Goal: Information Seeking & Learning: Learn about a topic

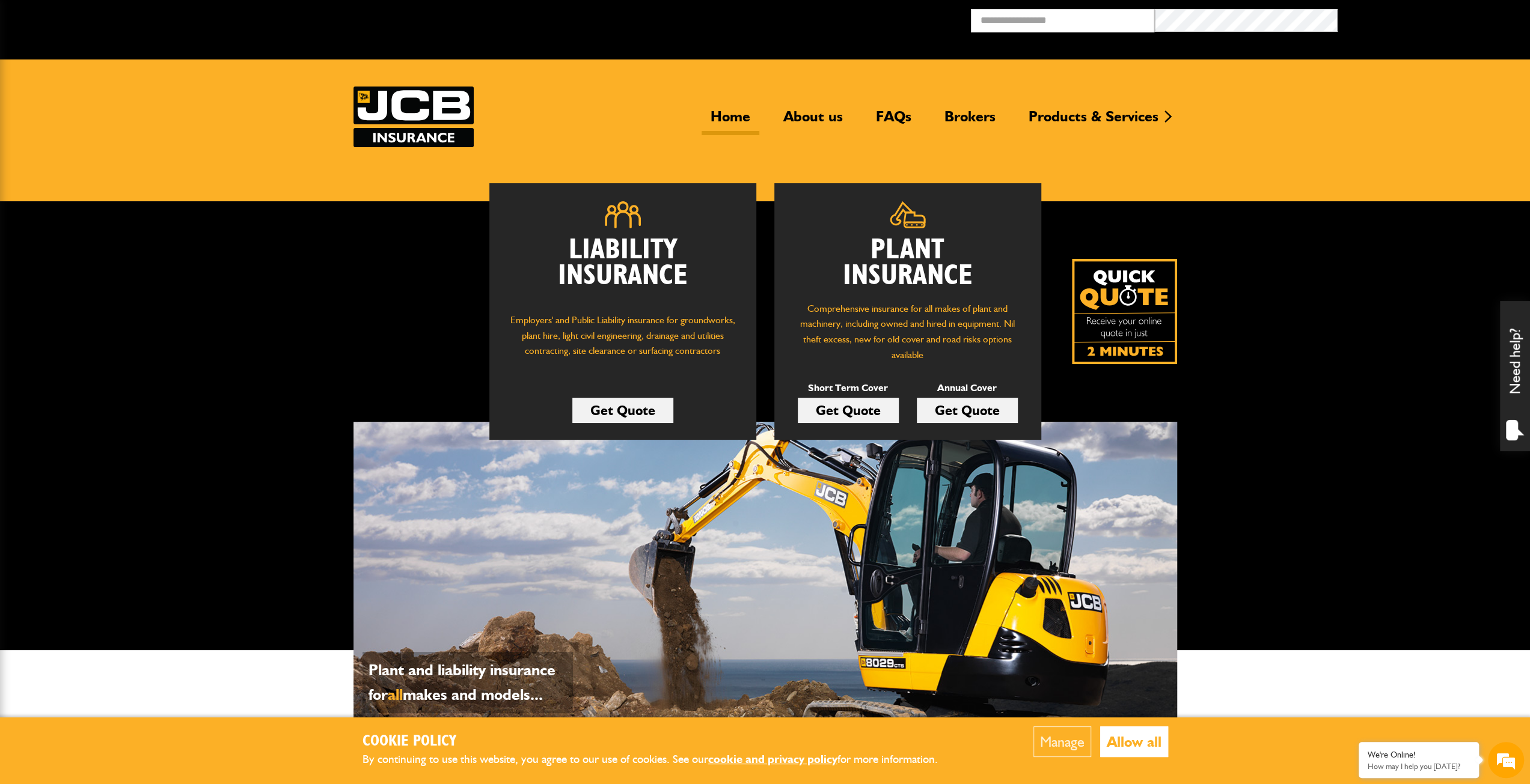
scroll to position [420, 0]
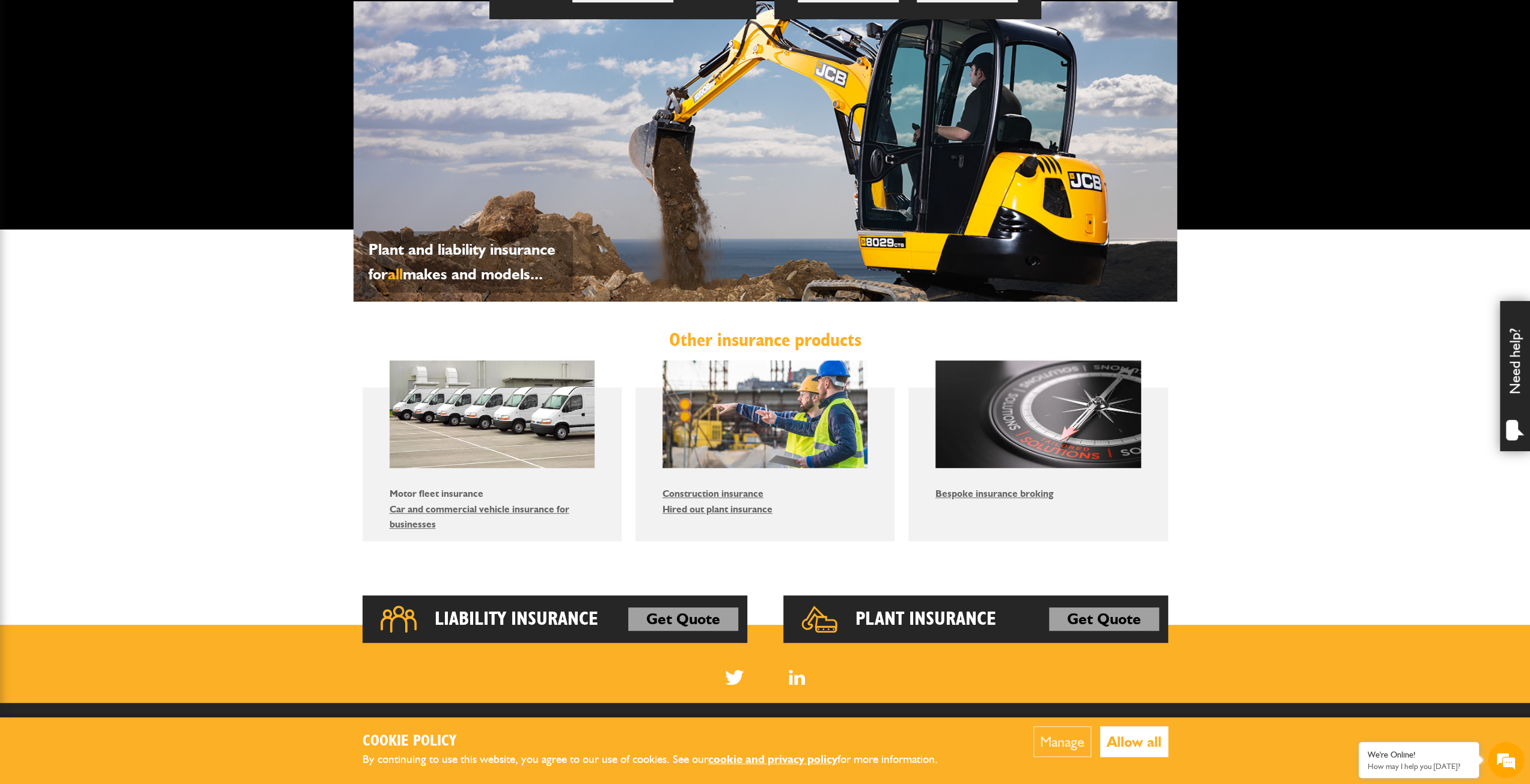
click at [413, 492] on link "Motor fleet insurance" at bounding box center [436, 493] width 94 height 11
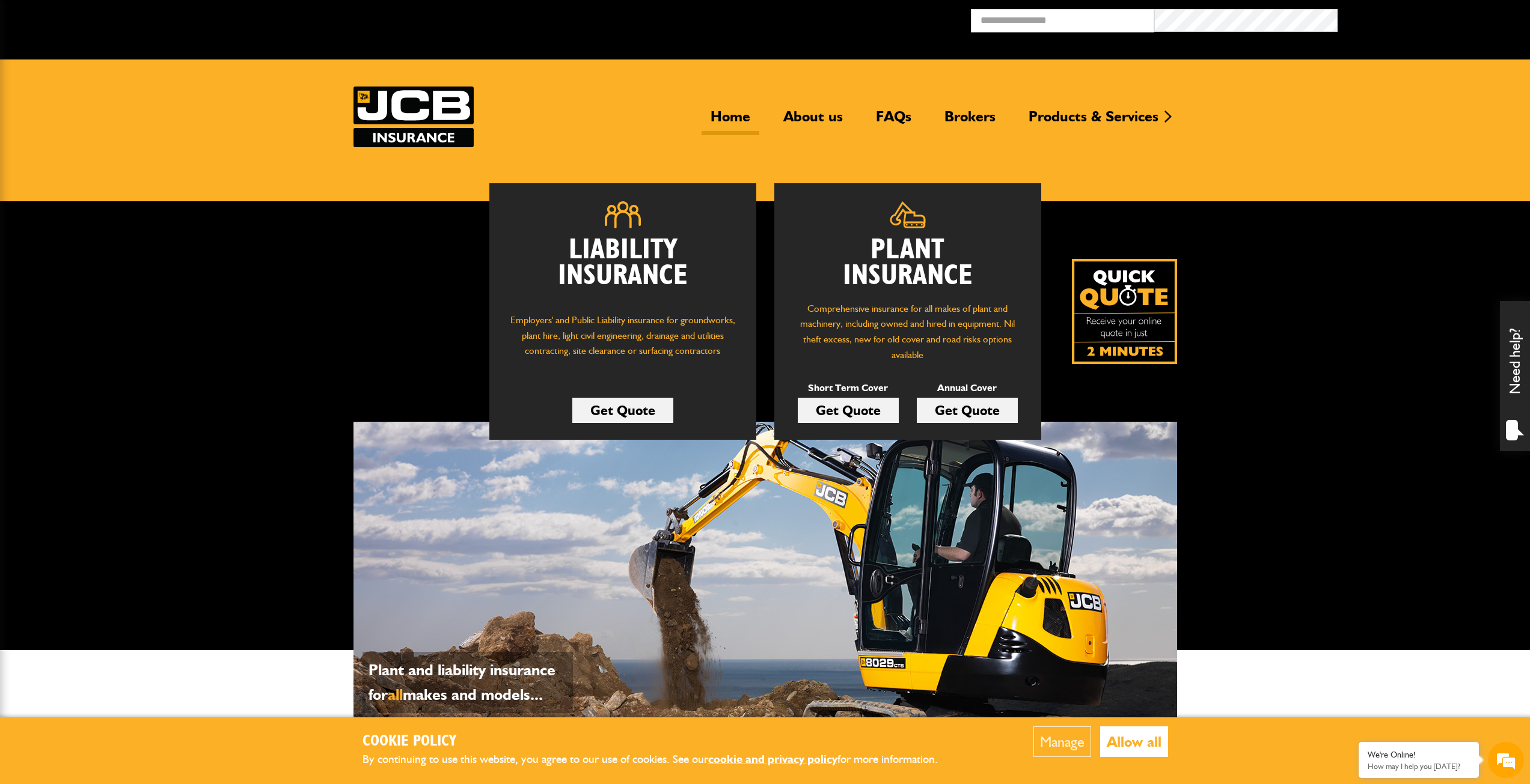
scroll to position [420, 0]
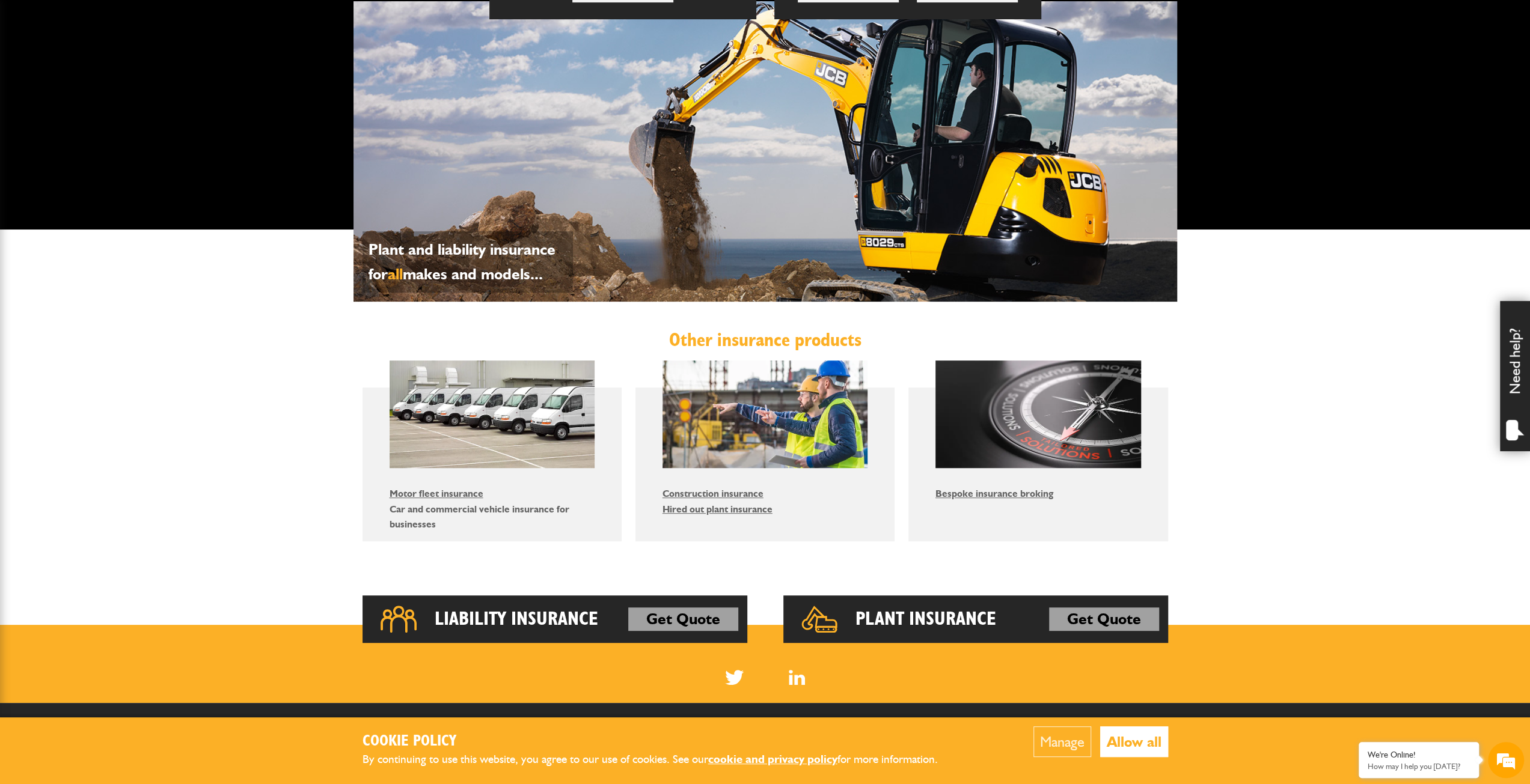
click at [465, 510] on link "Car and commercial vehicle insurance for businesses" at bounding box center [479, 517] width 179 height 27
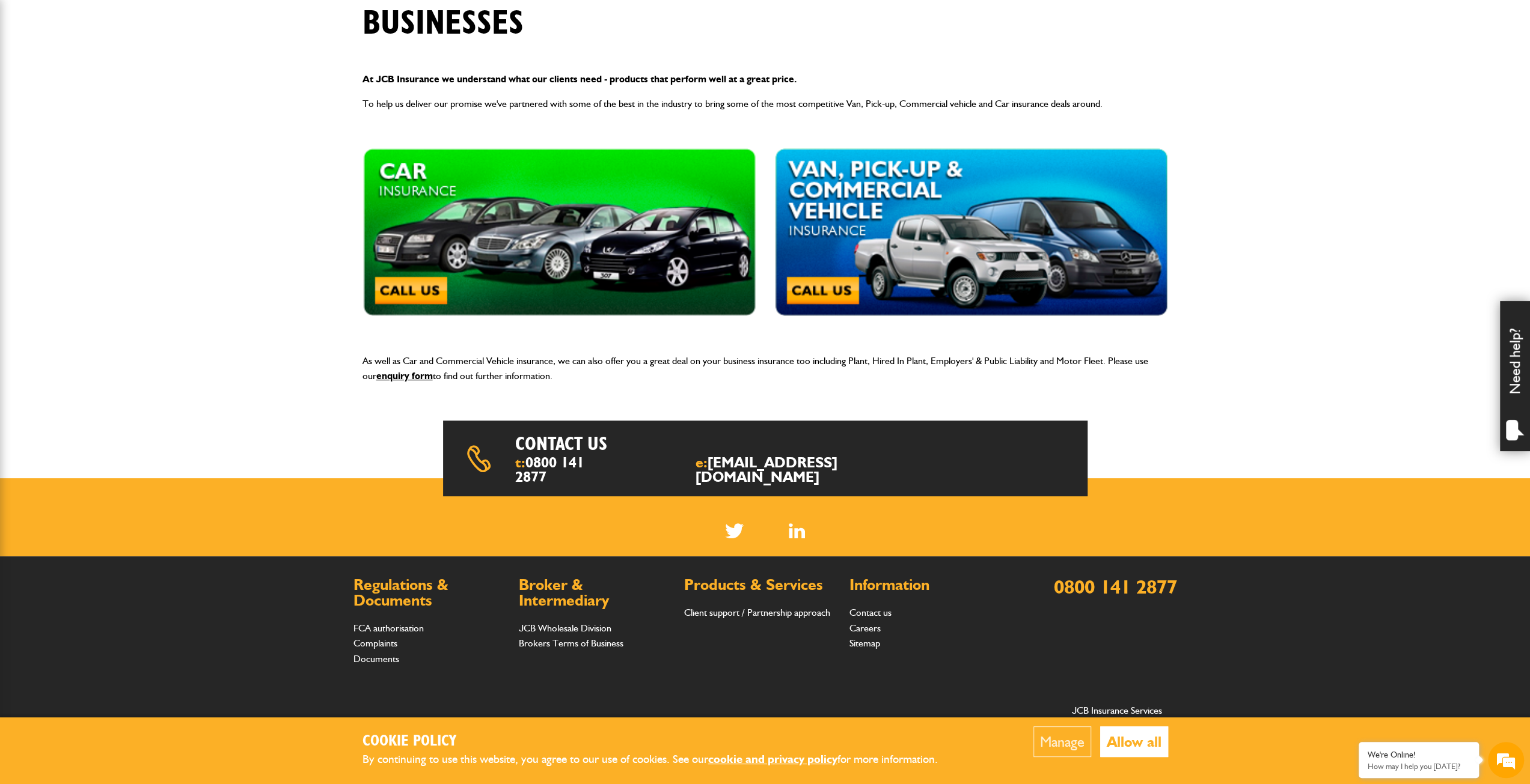
scroll to position [305, 0]
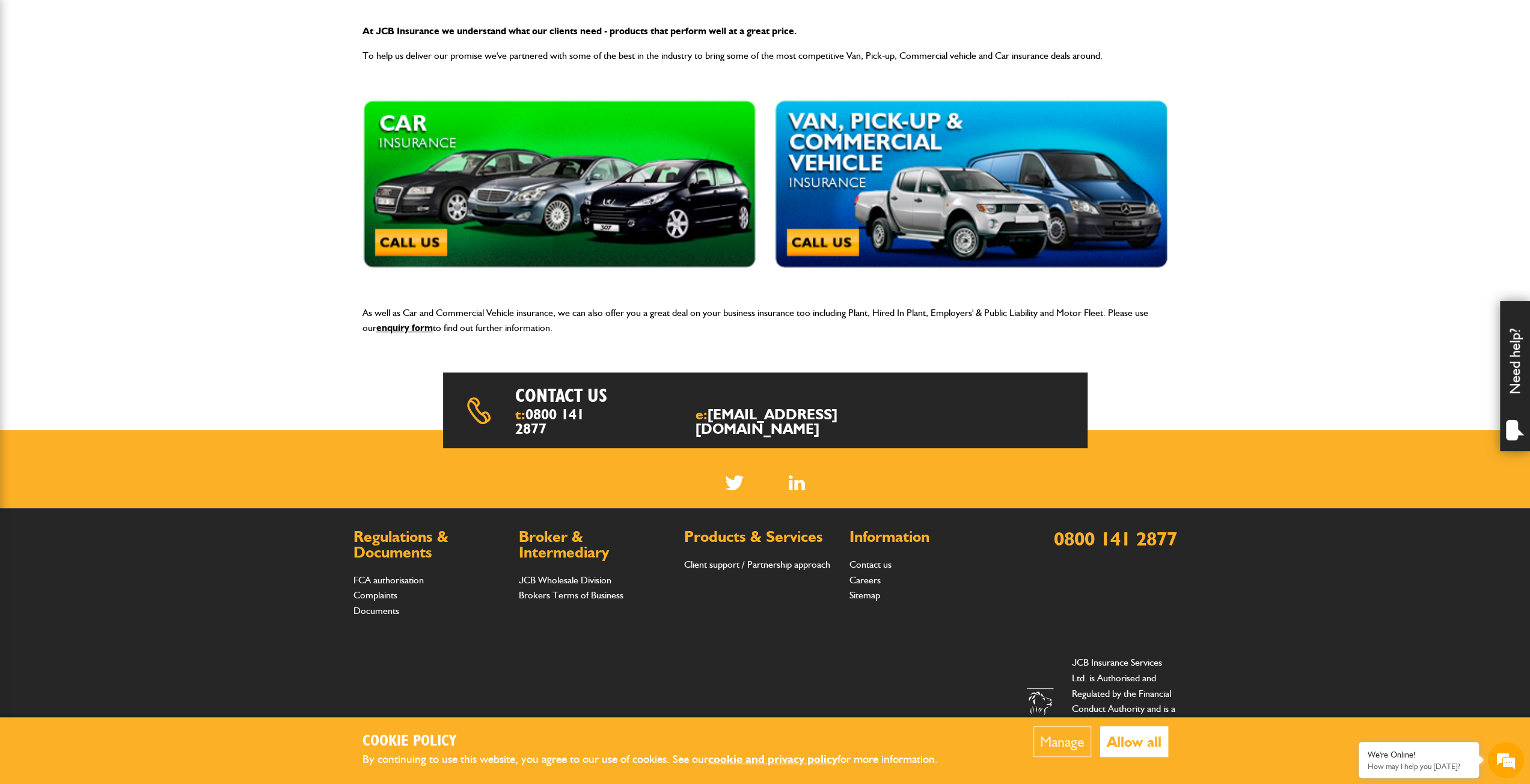
click at [1154, 742] on button "Allow all" at bounding box center [1134, 742] width 68 height 31
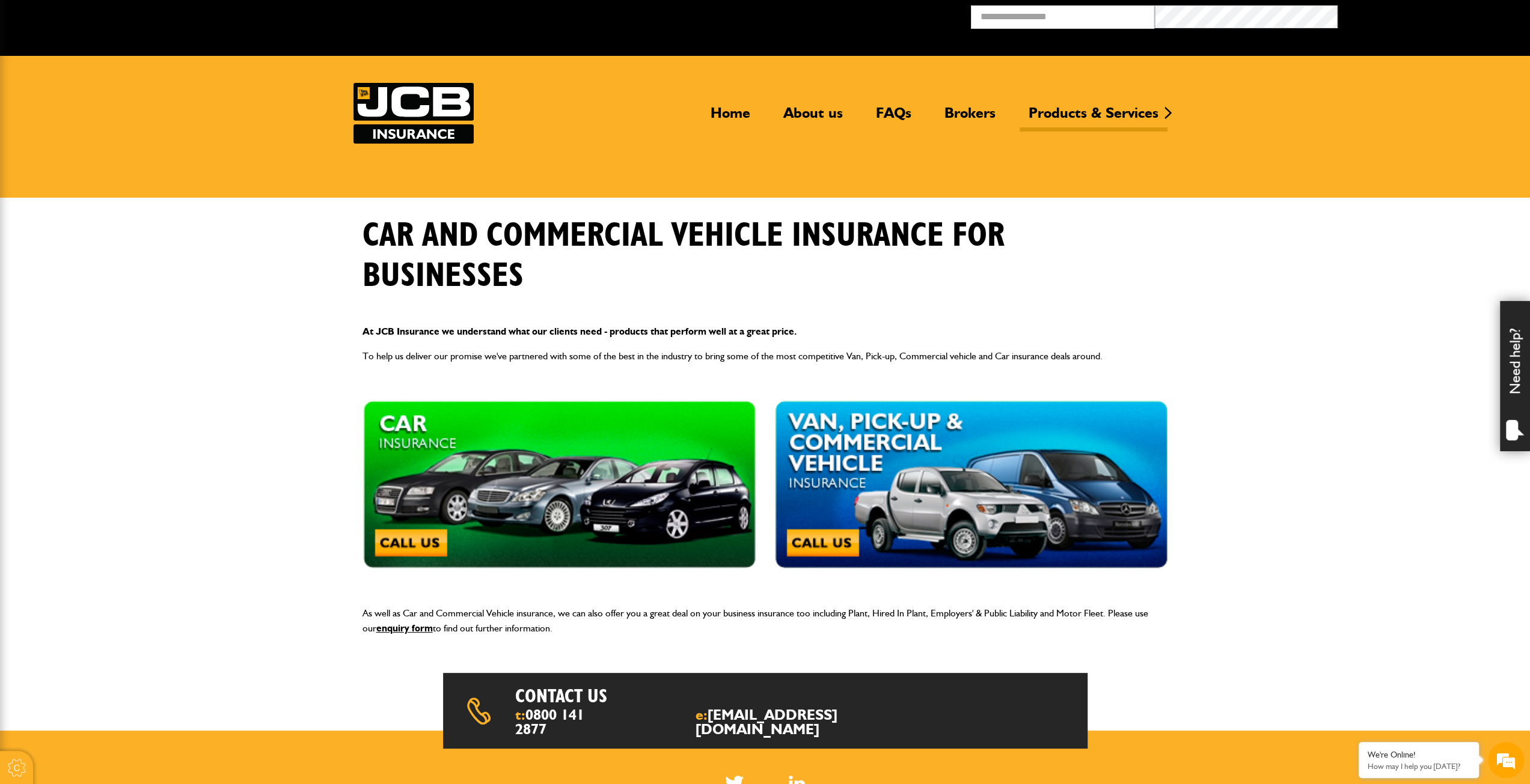
scroll to position [0, 0]
